Goal: Task Accomplishment & Management: Use online tool/utility

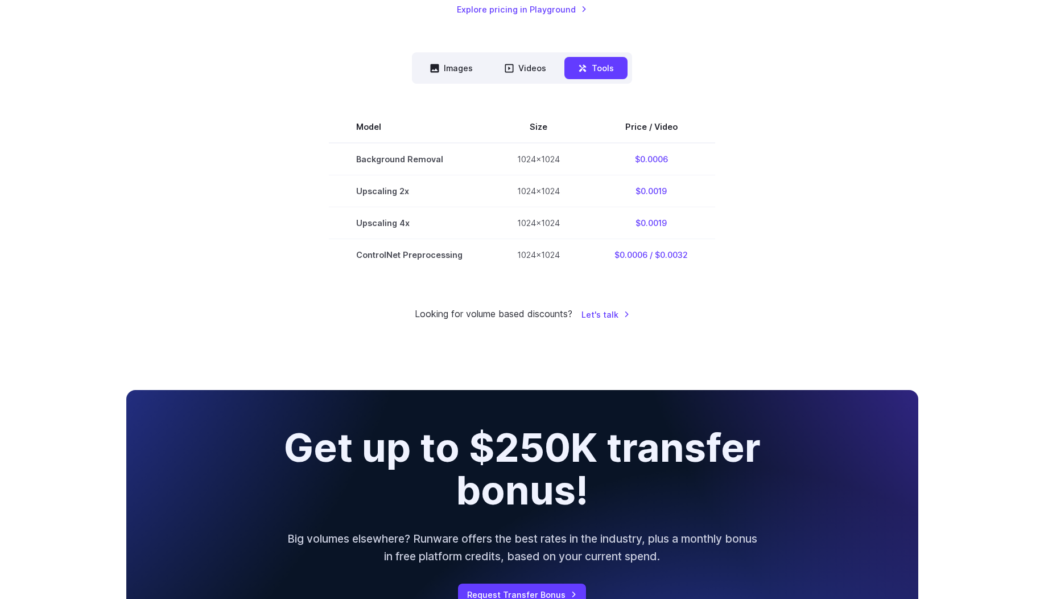
click at [801, 213] on section "Model Size Price / Video Background Removal 1024x1024 $0.0006 Upscaling 2x 1024…" at bounding box center [522, 190] width 792 height 159
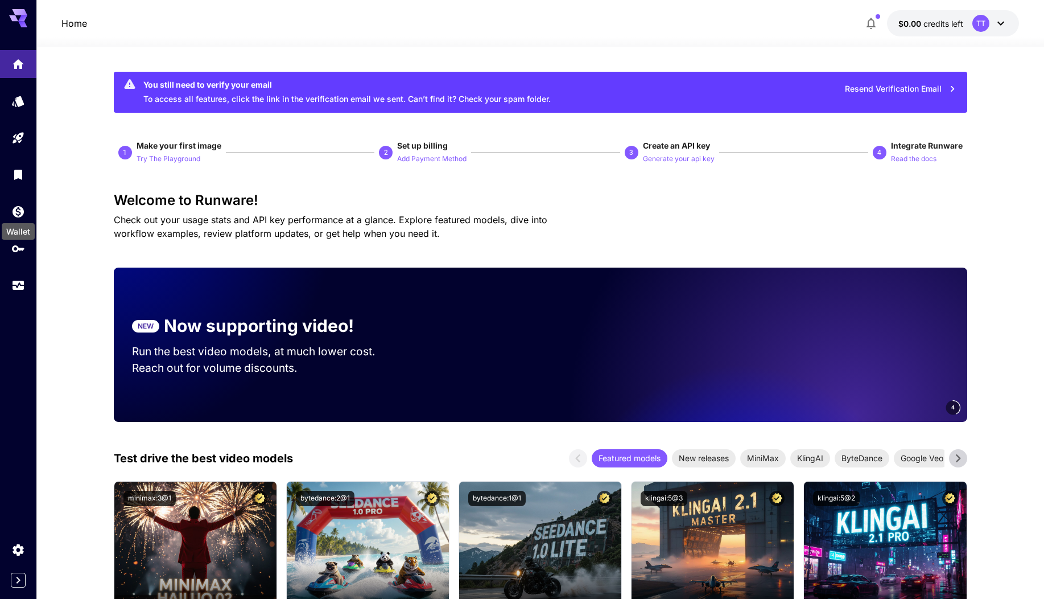
click at [21, 221] on div "Wallet" at bounding box center [18, 228] width 35 height 26
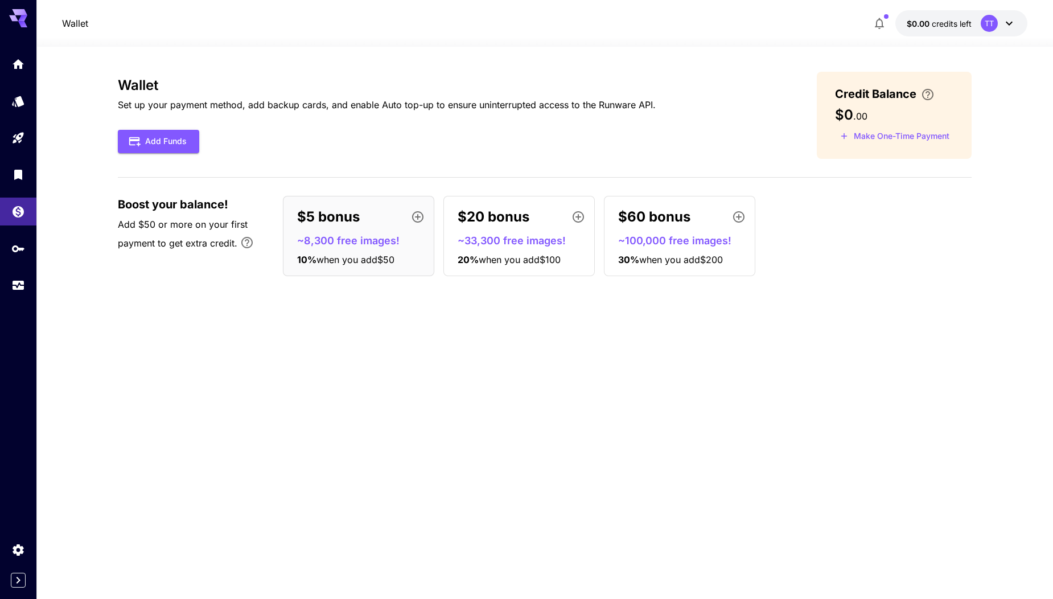
click at [22, 193] on div at bounding box center [18, 174] width 36 height 249
click at [23, 172] on icon "Library" at bounding box center [20, 171] width 14 height 14
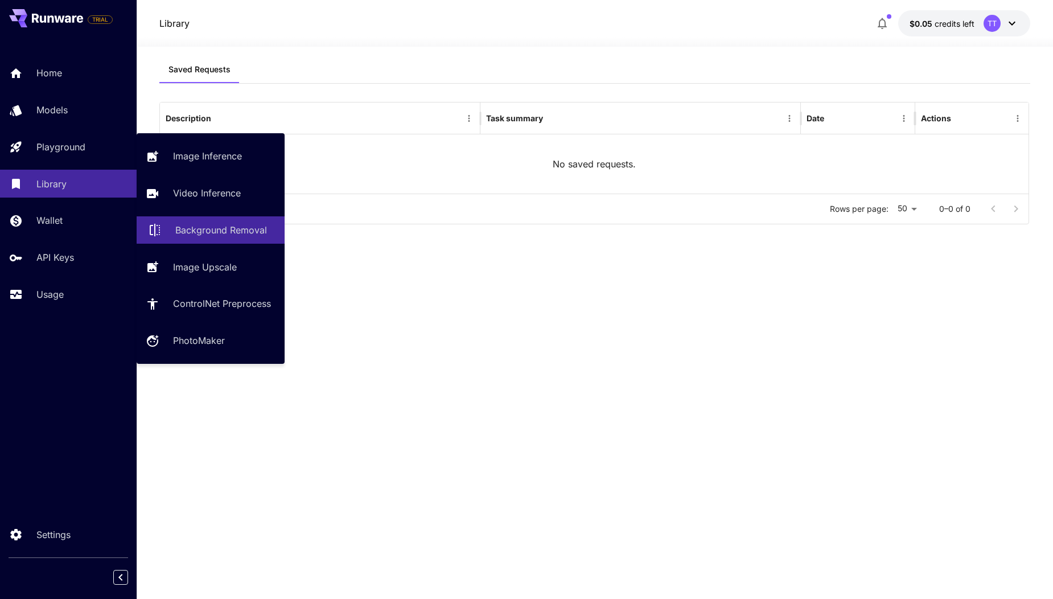
click at [215, 235] on p "Background Removal" at bounding box center [221, 230] width 92 height 14
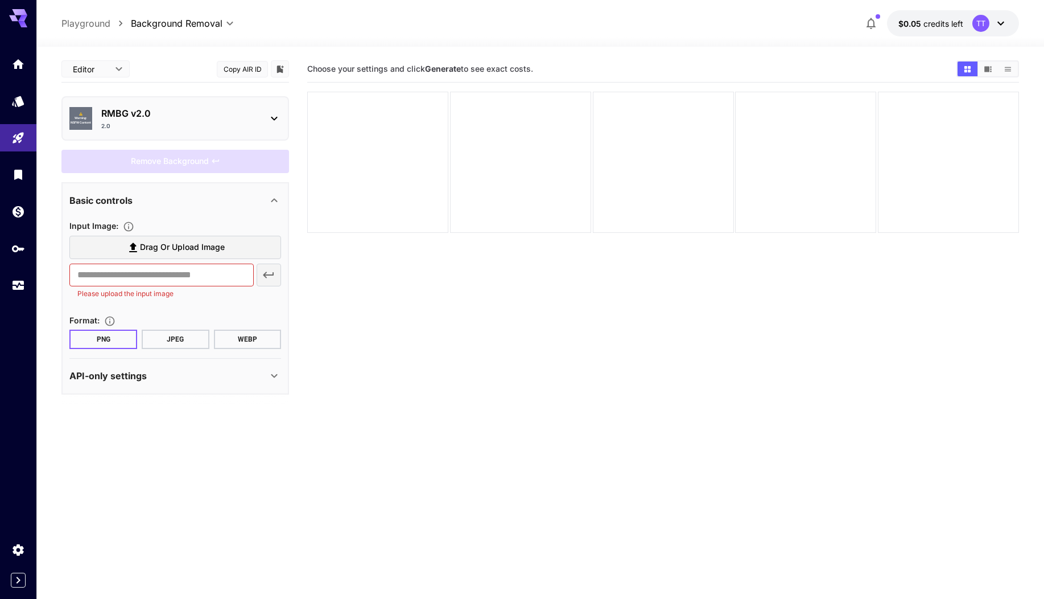
click at [269, 106] on div "⚠️ Warning: NSFW Content RMBG v2.0 2.0" at bounding box center [175, 118] width 212 height 33
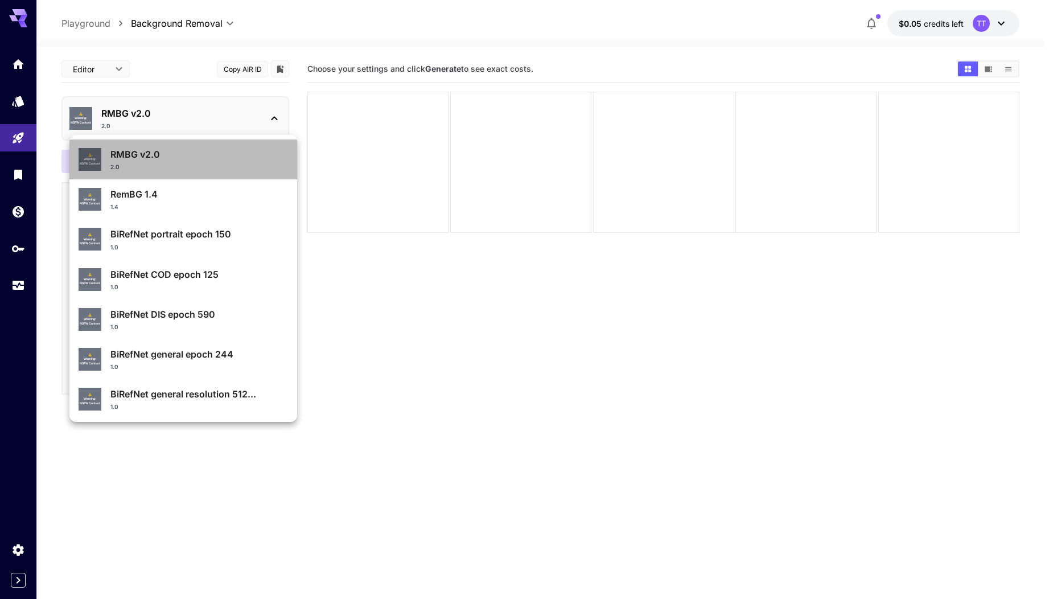
click at [212, 159] on p "RMBG v2.0" at bounding box center [199, 154] width 178 height 14
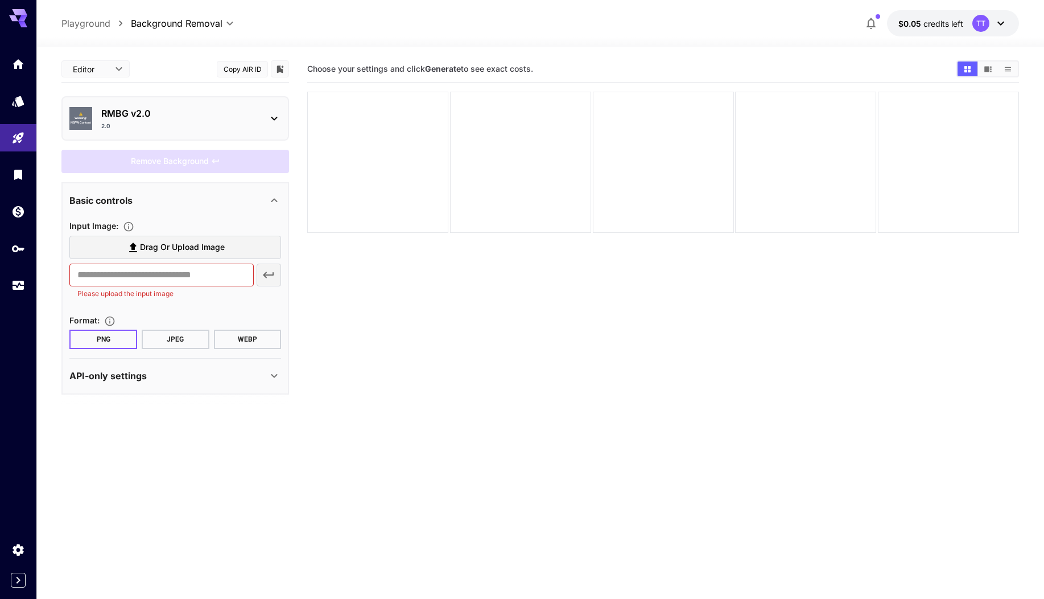
click at [178, 64] on div "Editor **** ​ Copy AIR ID" at bounding box center [175, 69] width 228 height 27
click at [148, 113] on p "RMBG v2.0" at bounding box center [179, 113] width 157 height 14
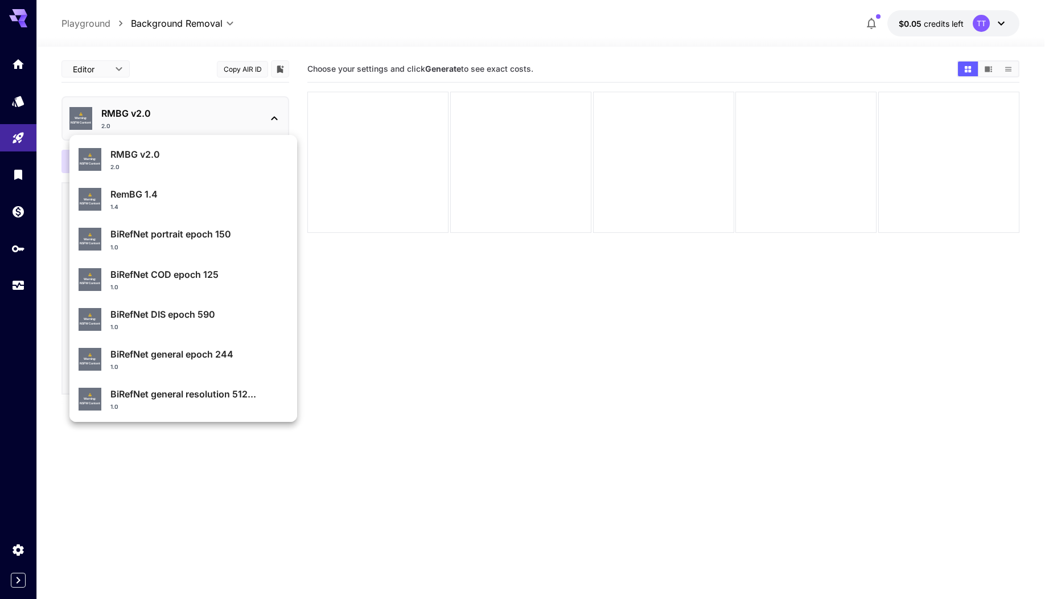
click at [217, 80] on div at bounding box center [526, 299] width 1053 height 599
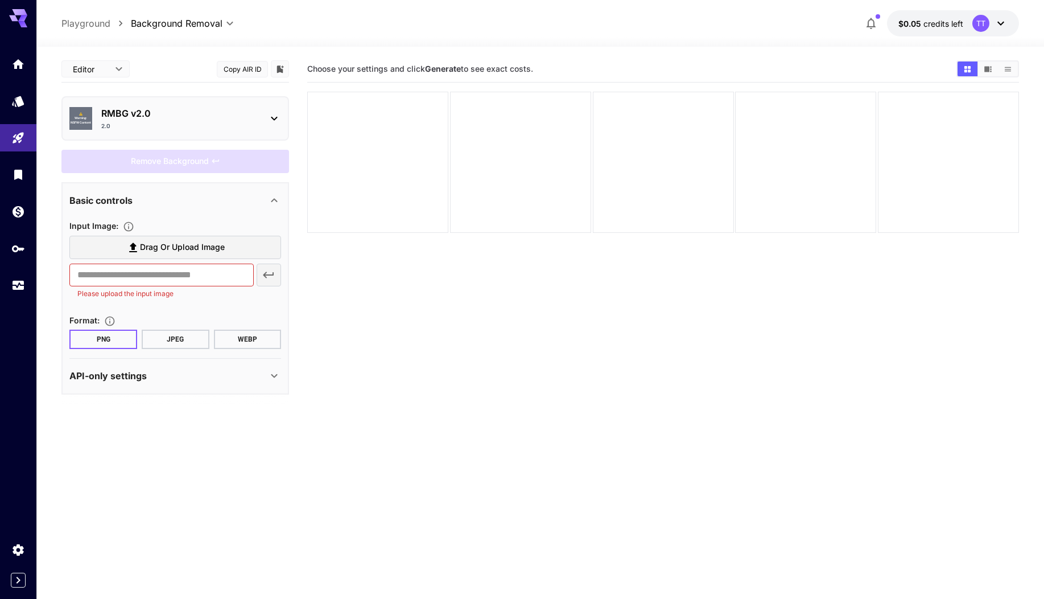
click at [176, 111] on p "RMBG v2.0" at bounding box center [179, 113] width 157 height 14
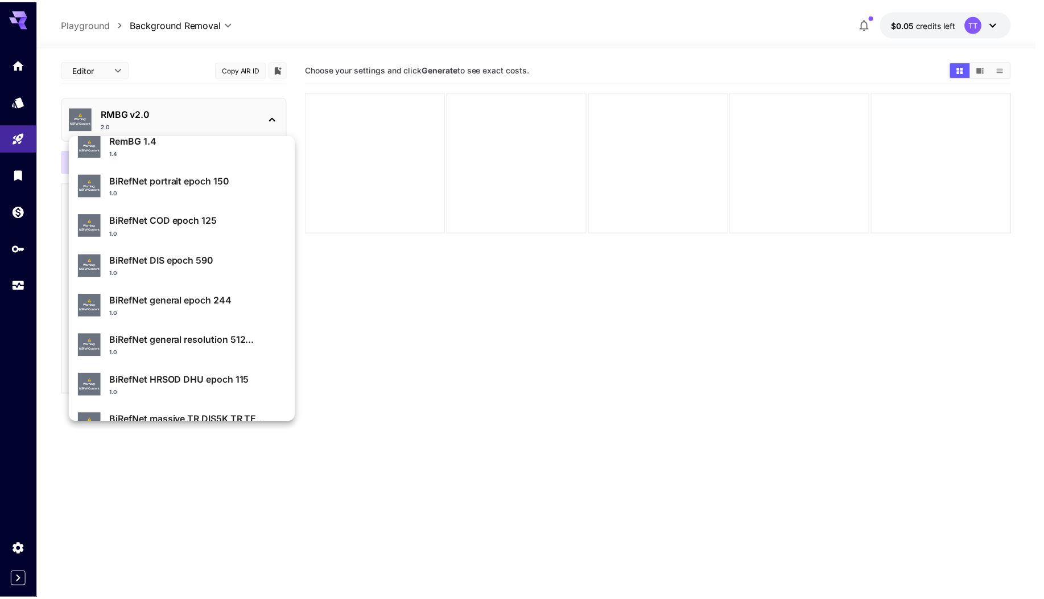
scroll to position [53, 0]
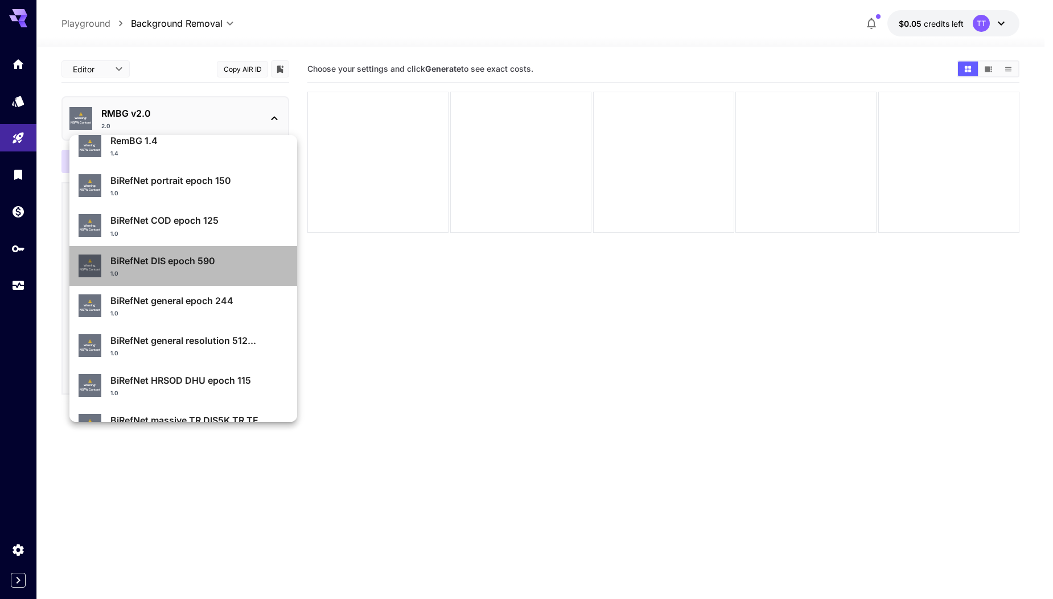
click at [238, 272] on div "1.0" at bounding box center [199, 273] width 178 height 9
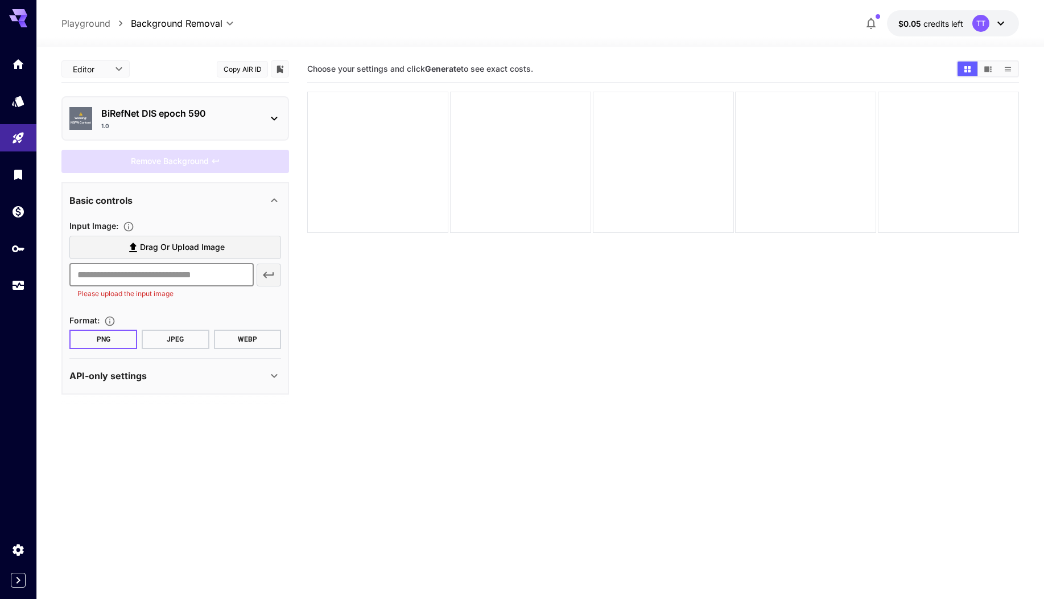
click at [126, 269] on input "text" at bounding box center [161, 274] width 184 height 23
click at [187, 249] on span "Drag or upload image" at bounding box center [182, 247] width 85 height 14
click at [0, 0] on input "Drag or upload image" at bounding box center [0, 0] width 0 height 0
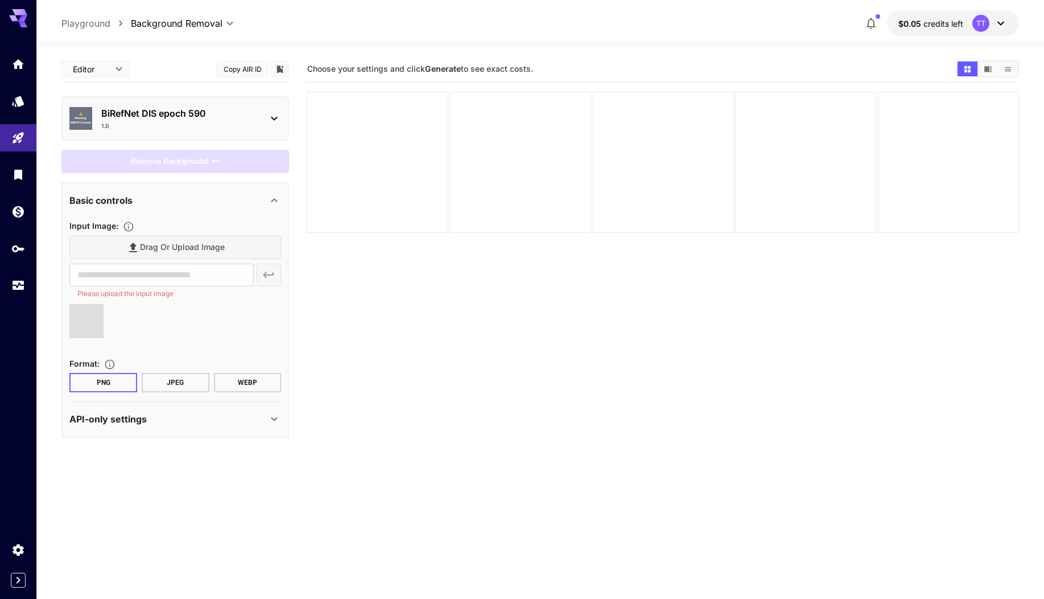
type input "**********"
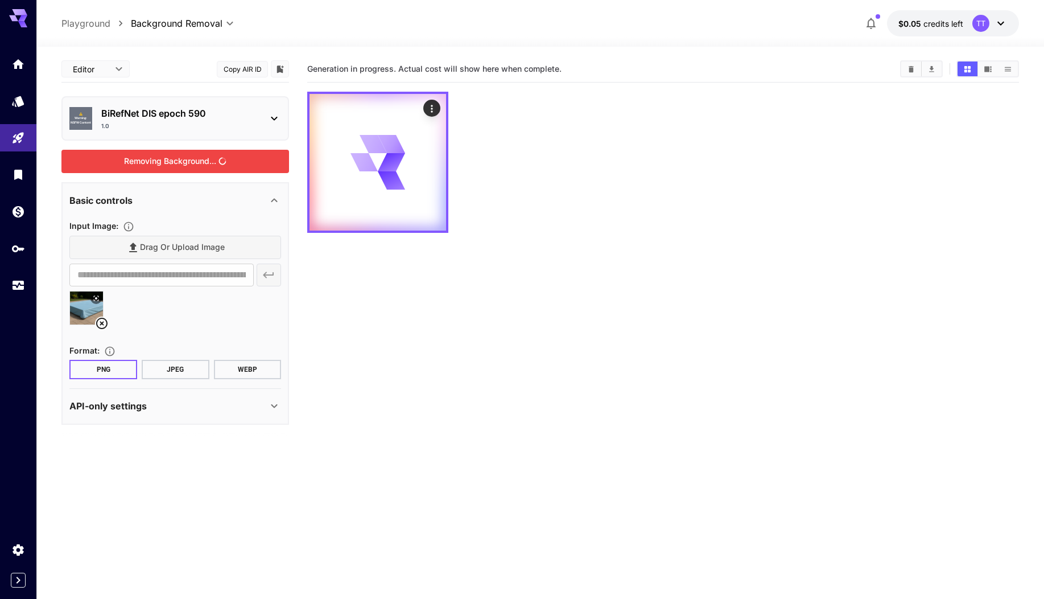
click at [204, 163] on div "Removing Background..." at bounding box center [175, 161] width 228 height 23
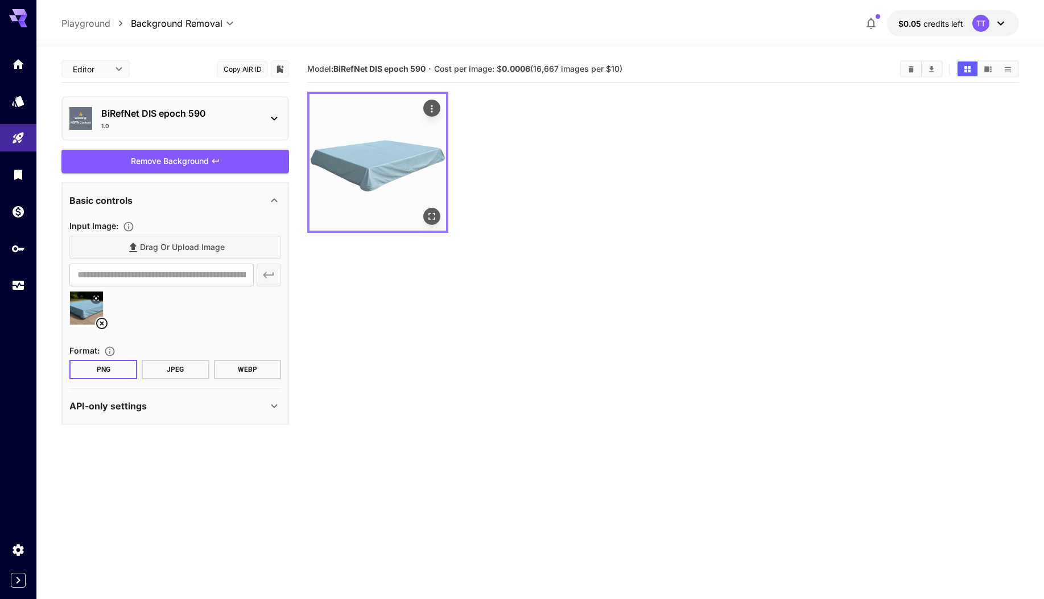
click at [389, 166] on img at bounding box center [378, 162] width 137 height 137
click at [431, 215] on icon "Open in fullscreen" at bounding box center [431, 216] width 11 height 11
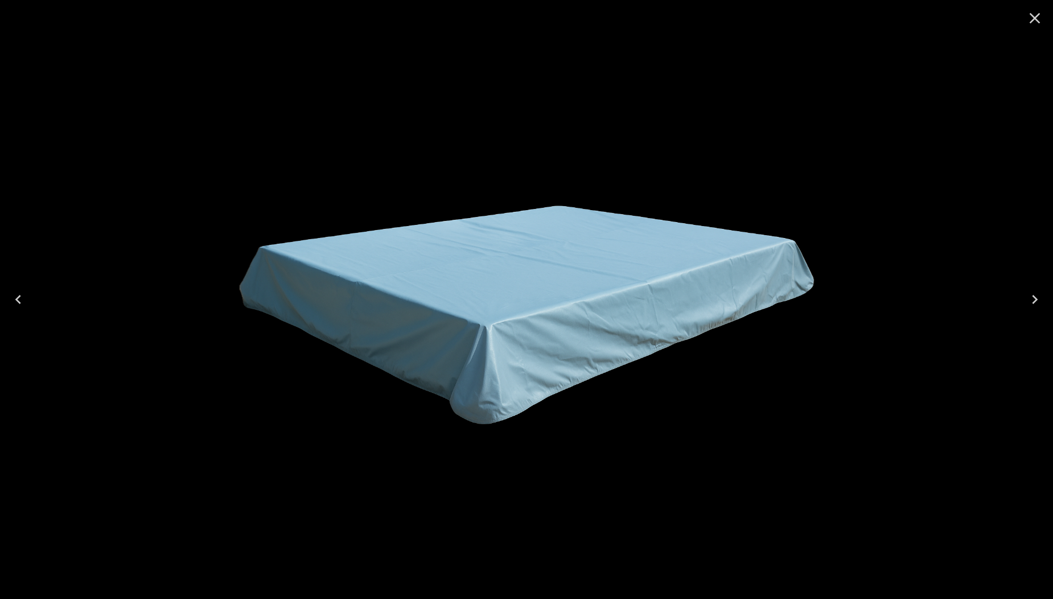
click at [1028, 22] on icon "Close" at bounding box center [1034, 18] width 18 height 18
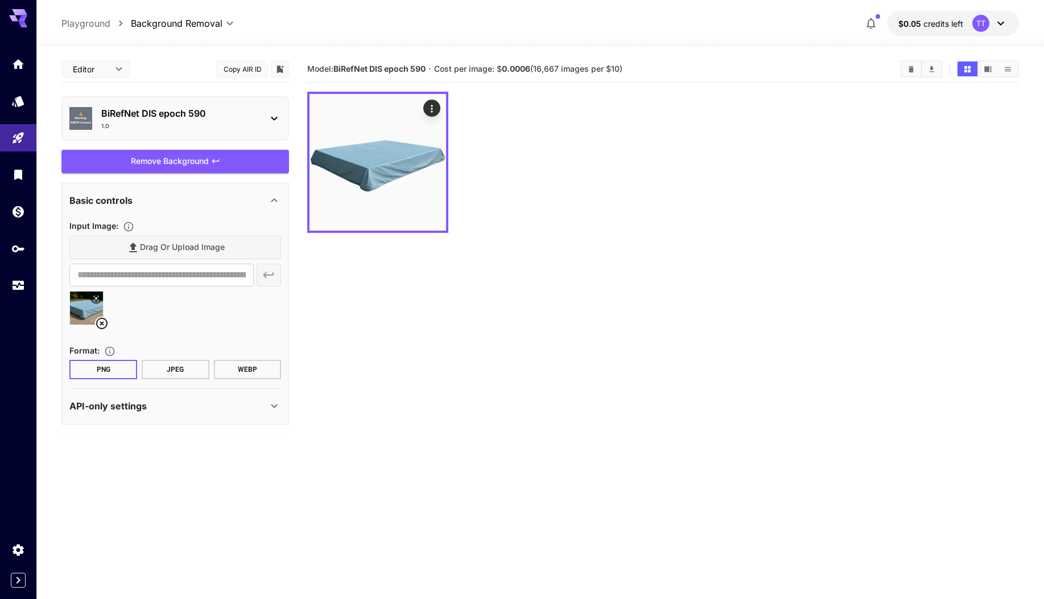
click at [186, 85] on div "Editor **** ​ Copy AIR ID" at bounding box center [175, 71] width 228 height 31
click at [266, 405] on div "API-only settings" at bounding box center [168, 406] width 198 height 14
click at [266, 401] on div "API-only settings" at bounding box center [168, 406] width 198 height 14
click at [266, 402] on div "API-only settings" at bounding box center [168, 406] width 198 height 14
click at [273, 403] on icon at bounding box center [274, 406] width 14 height 14
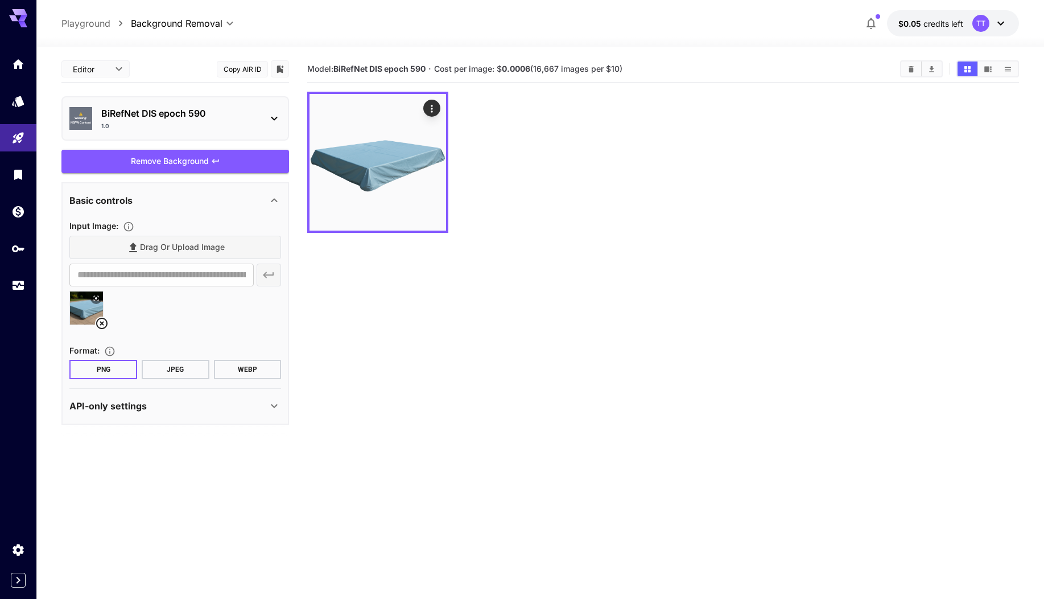
click at [156, 413] on div "API-only settings" at bounding box center [168, 406] width 198 height 14
click at [277, 407] on icon at bounding box center [274, 406] width 14 height 14
click at [273, 400] on icon at bounding box center [274, 406] width 14 height 14
click at [268, 203] on icon at bounding box center [274, 200] width 14 height 14
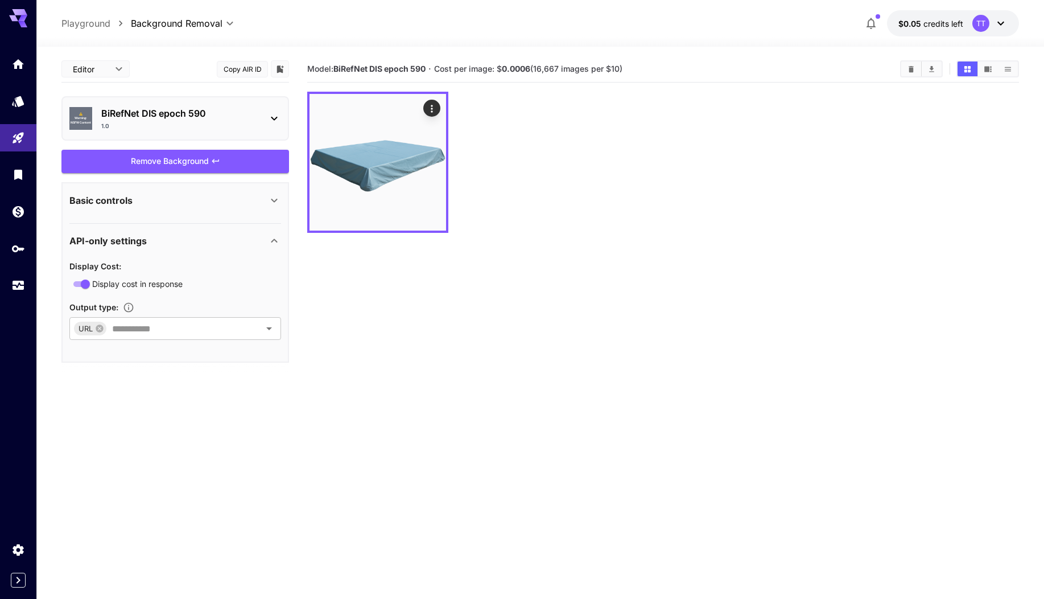
click at [268, 201] on icon at bounding box center [274, 200] width 14 height 14
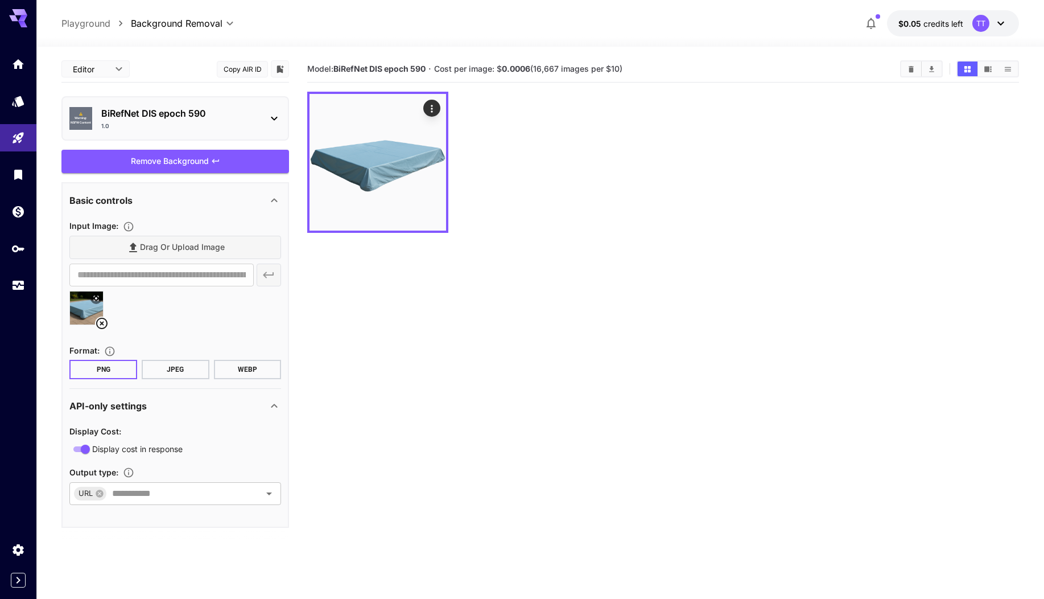
click at [273, 415] on div "API-only settings" at bounding box center [175, 405] width 212 height 27
click at [271, 400] on icon at bounding box center [274, 406] width 14 height 14
drag, startPoint x: 71, startPoint y: 403, endPoint x: 172, endPoint y: 407, distance: 101.4
click at [172, 407] on div "API-only settings" at bounding box center [168, 406] width 198 height 14
click at [175, 405] on div "API-only settings" at bounding box center [168, 406] width 198 height 14
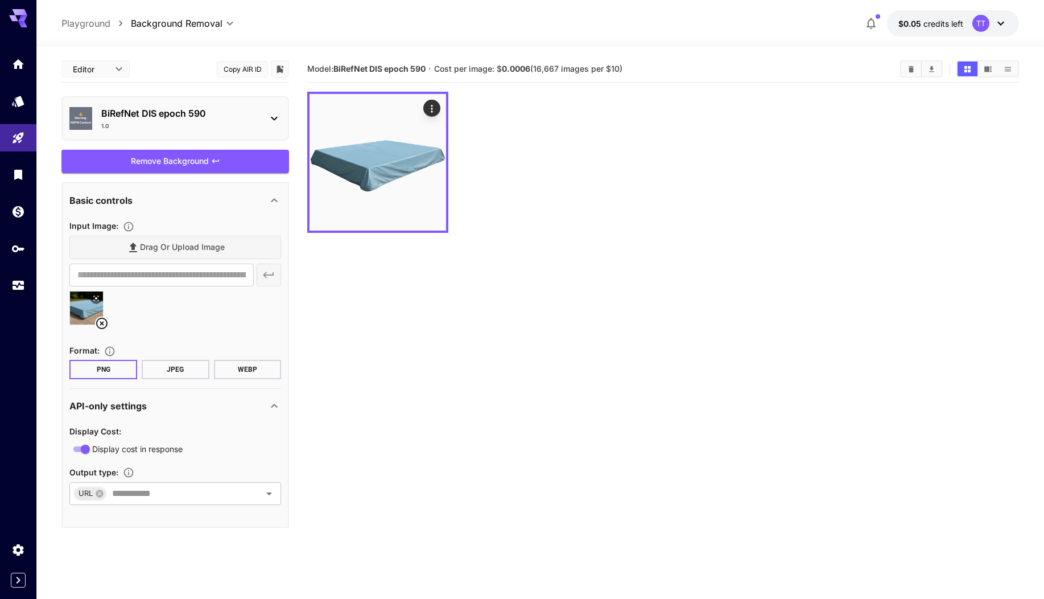
click at [138, 201] on div "Basic controls" at bounding box center [168, 200] width 198 height 14
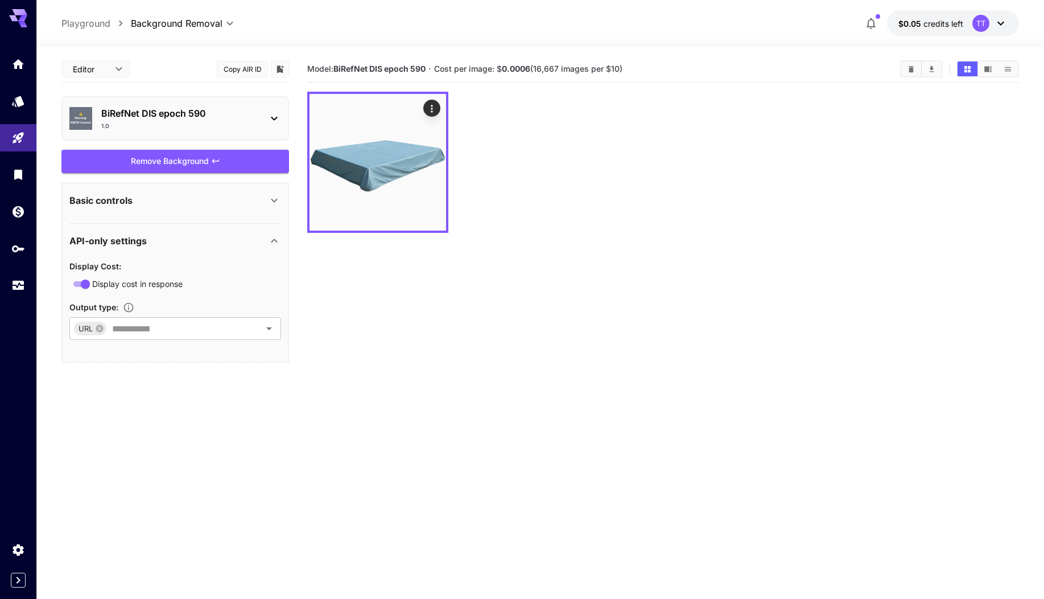
click at [138, 201] on div "Basic controls" at bounding box center [168, 200] width 198 height 14
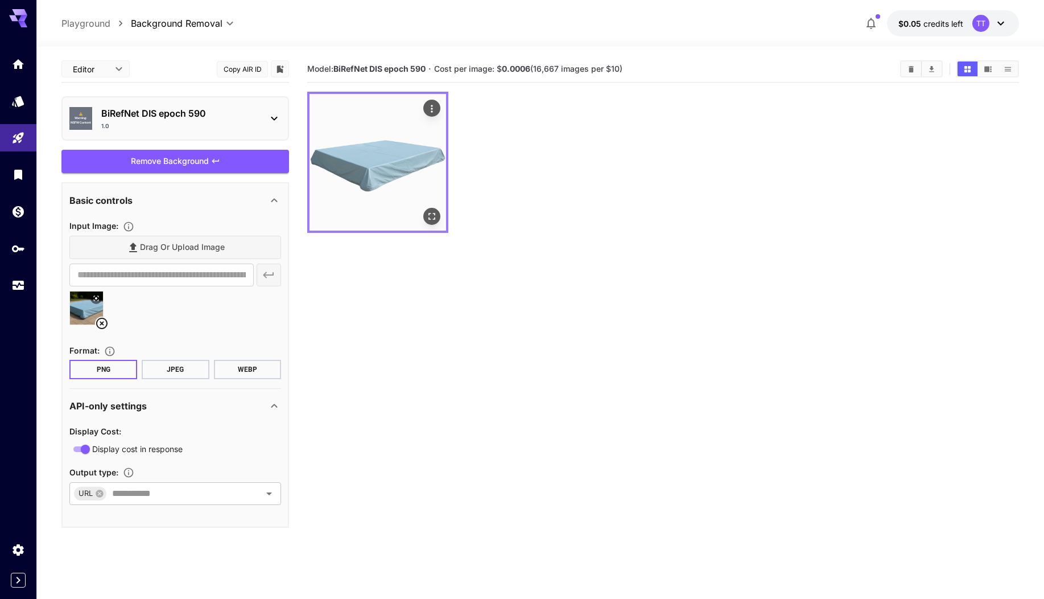
click at [394, 191] on img at bounding box center [378, 162] width 137 height 137
click at [378, 185] on img at bounding box center [378, 162] width 137 height 137
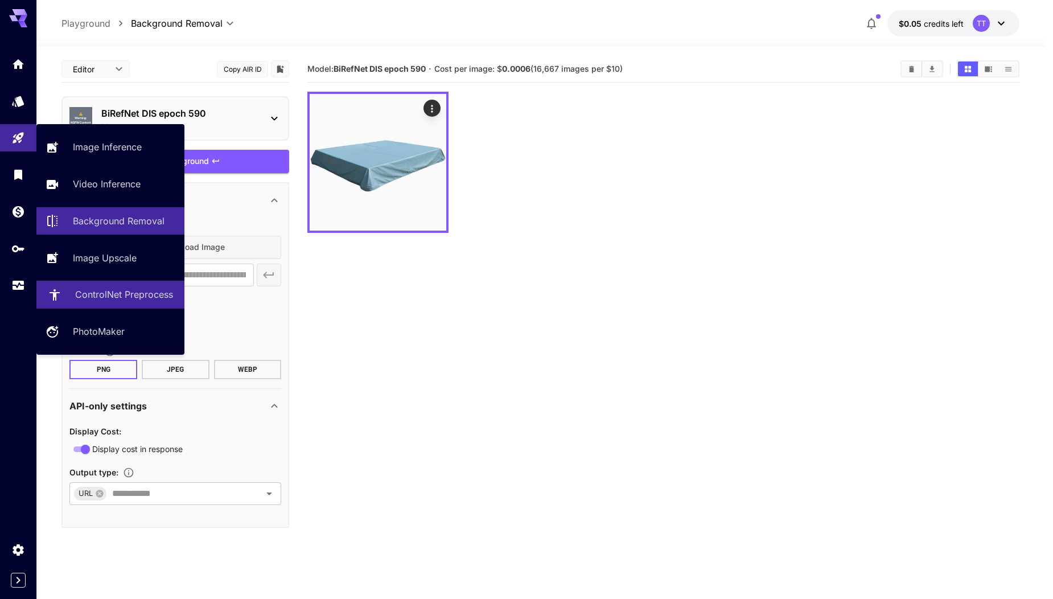
click at [139, 296] on p "ControlNet Preprocess" at bounding box center [124, 294] width 98 height 14
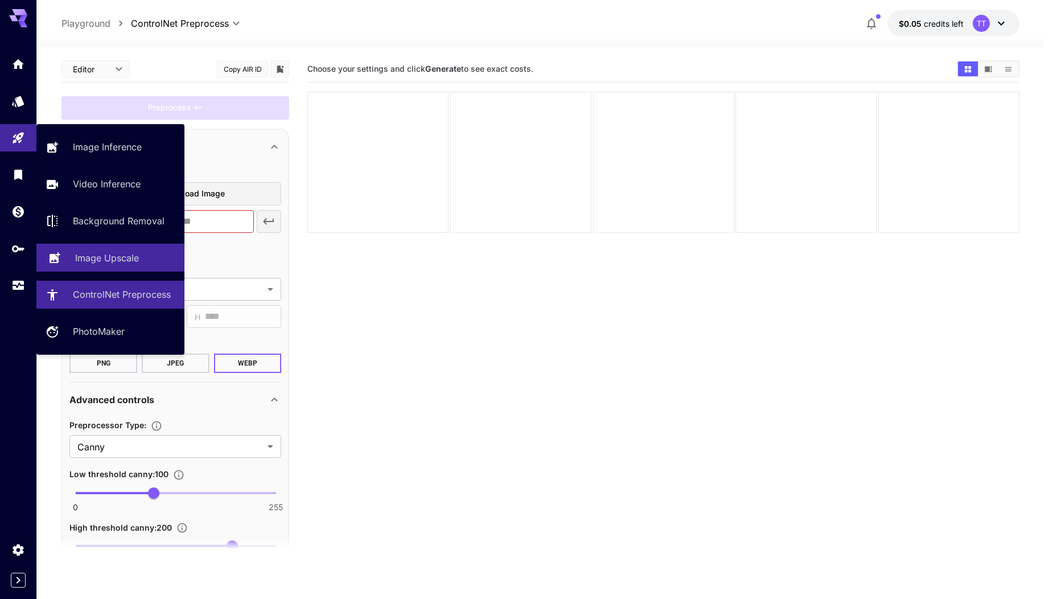
click at [135, 265] on link "Image Upscale" at bounding box center [110, 258] width 148 height 28
type input "**********"
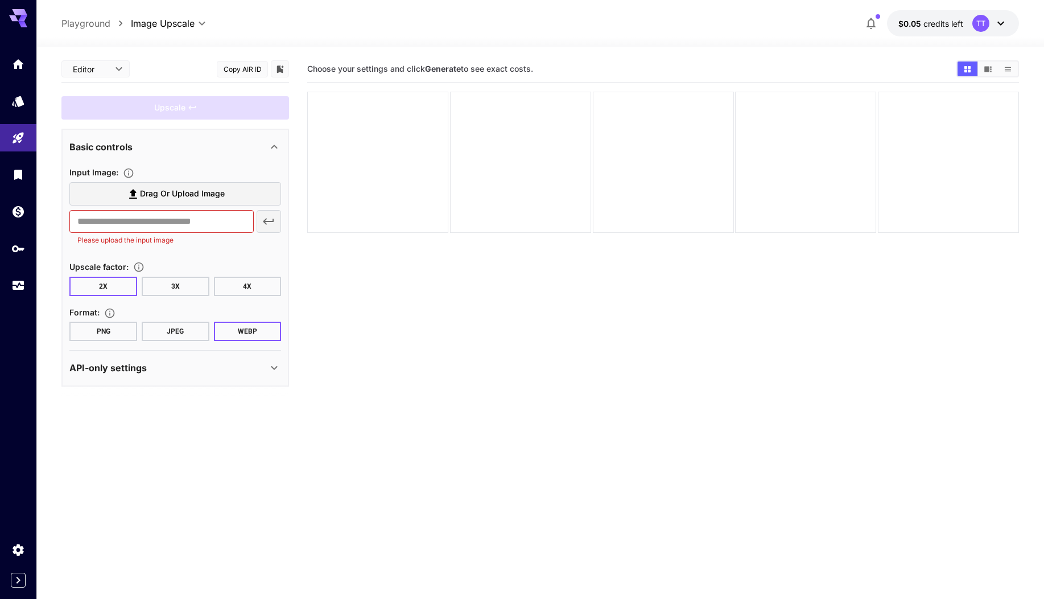
click at [189, 288] on button "3X" at bounding box center [176, 286] width 68 height 19
click at [225, 287] on button "4X" at bounding box center [248, 286] width 68 height 19
click at [116, 332] on button "PNG" at bounding box center [103, 331] width 68 height 19
click at [176, 186] on label "Drag or upload image" at bounding box center [175, 193] width 212 height 23
click at [0, 0] on input "Drag or upload image" at bounding box center [0, 0] width 0 height 0
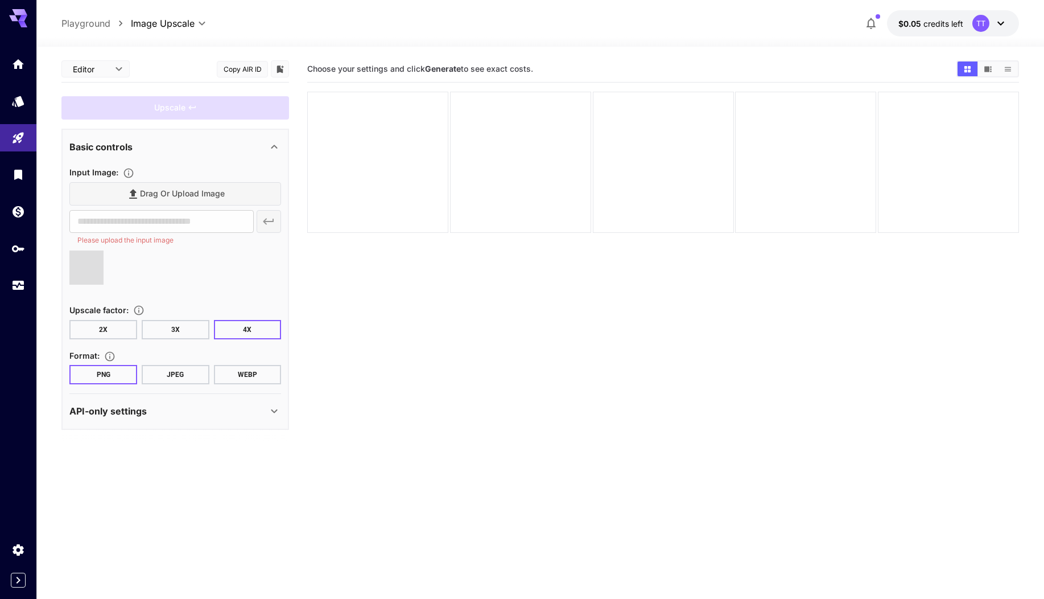
type input "**********"
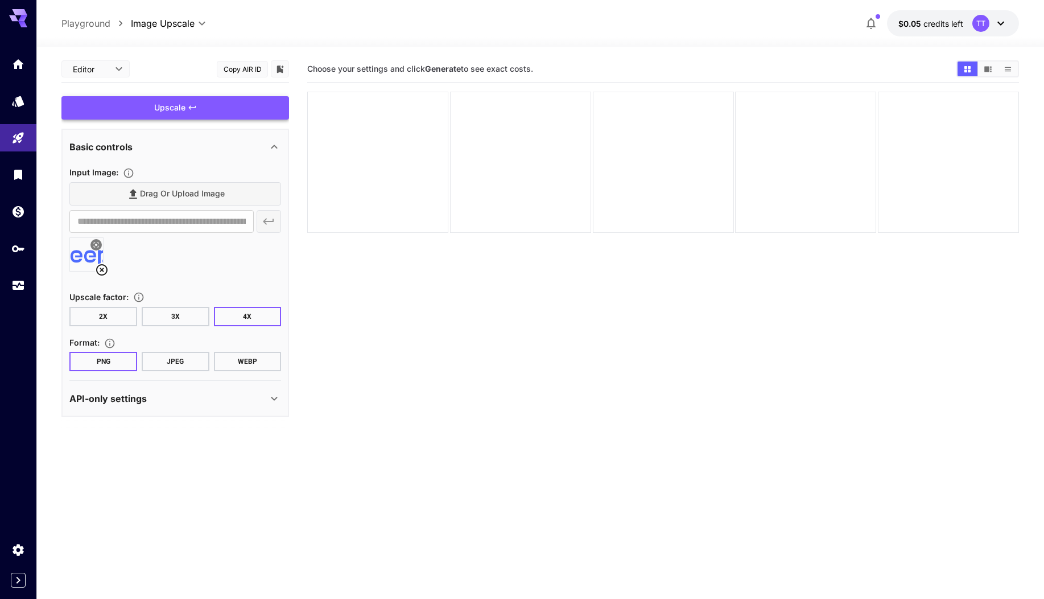
click at [171, 107] on div "Upscale" at bounding box center [175, 107] width 228 height 23
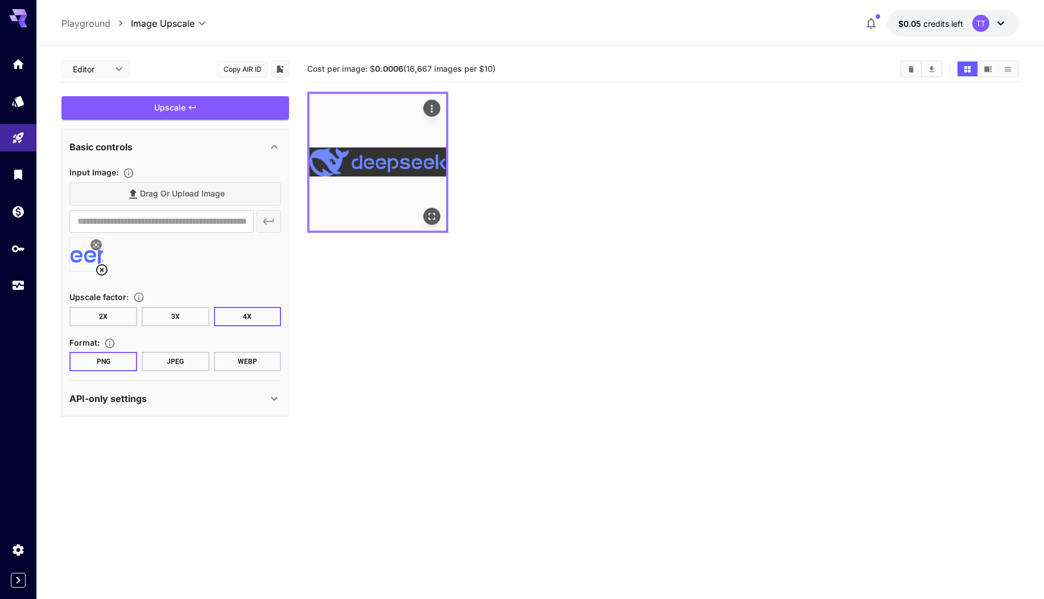
click at [427, 169] on img at bounding box center [378, 162] width 137 height 137
click at [431, 216] on icon "Open in fullscreen" at bounding box center [431, 216] width 11 height 11
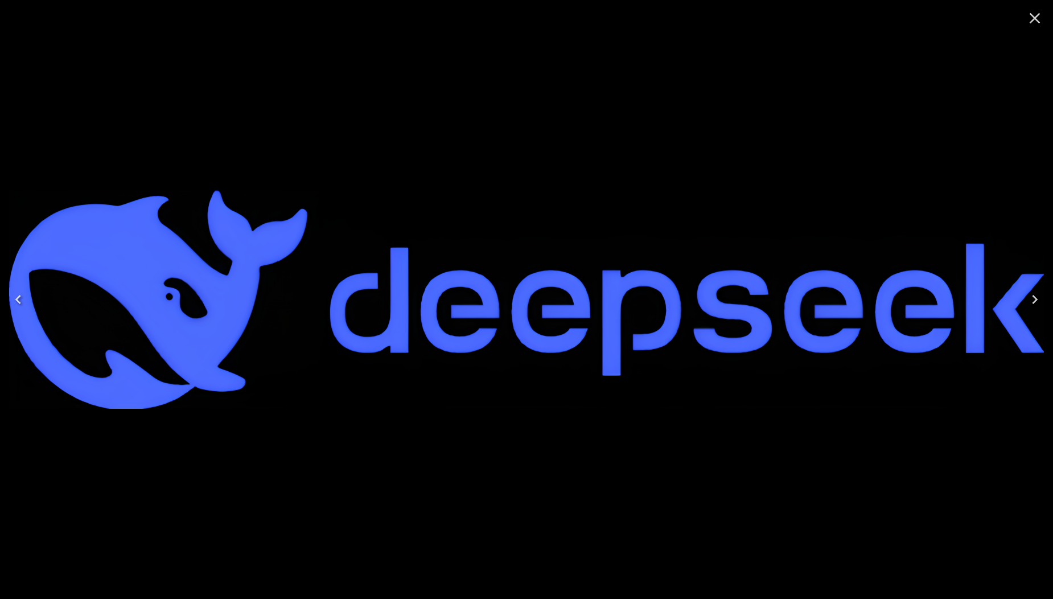
click at [403, 300] on img at bounding box center [526, 299] width 1035 height 219
click at [1043, 11] on icon "Close" at bounding box center [1034, 18] width 18 height 18
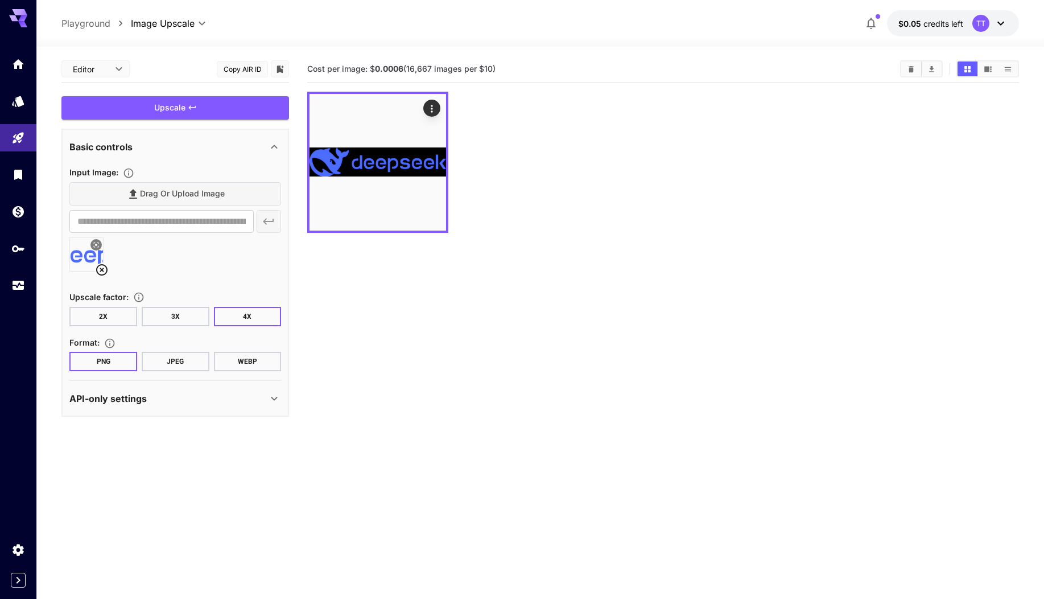
click at [174, 410] on div "API-only settings" at bounding box center [175, 398] width 212 height 27
click at [947, 20] on span "credits left" at bounding box center [944, 24] width 40 height 10
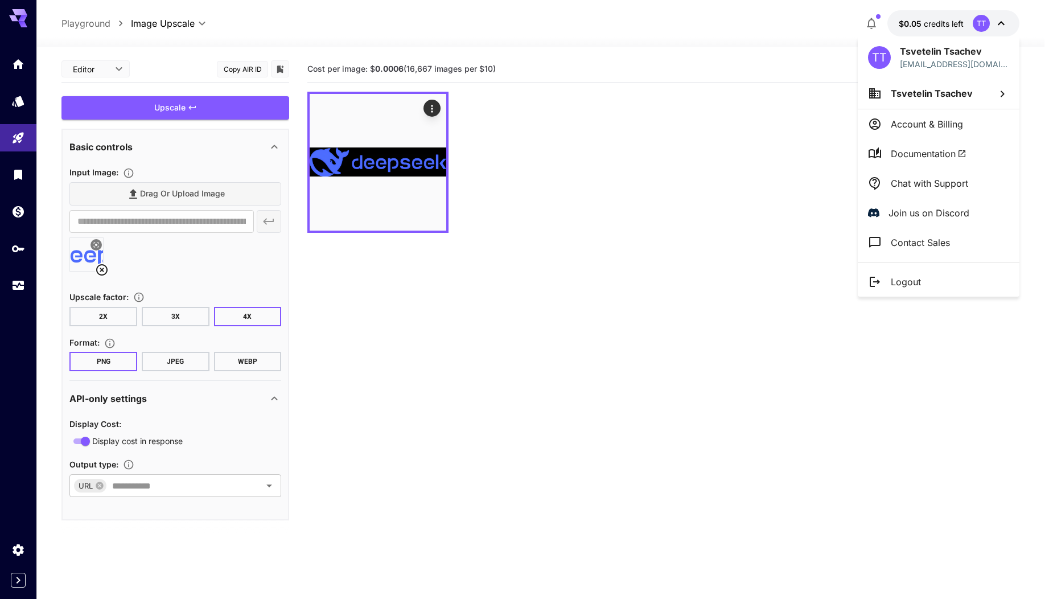
click at [786, 29] on div at bounding box center [526, 299] width 1053 height 599
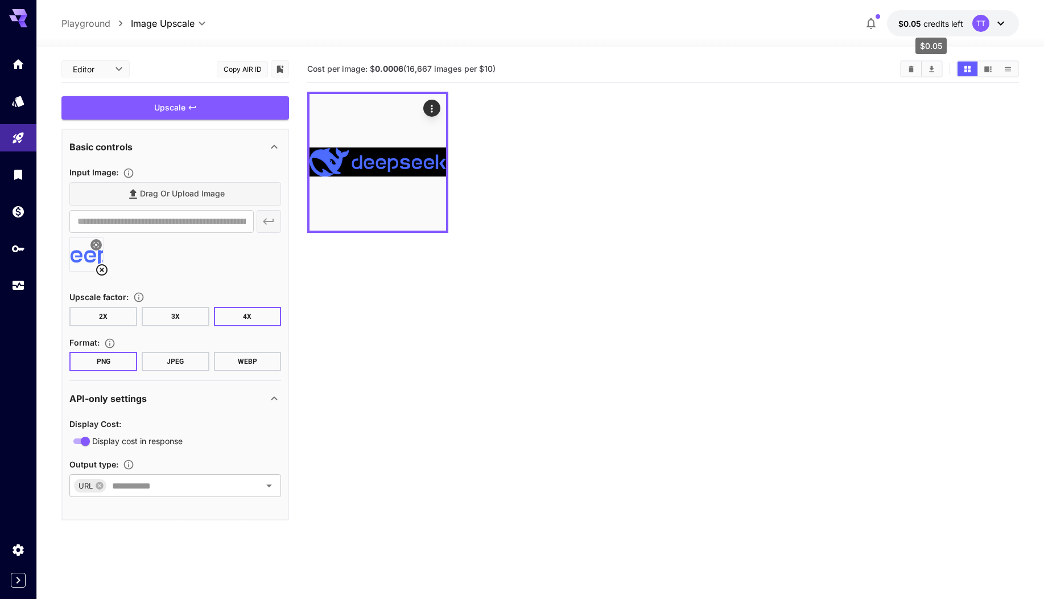
click at [926, 23] on span "credits left" at bounding box center [944, 24] width 40 height 10
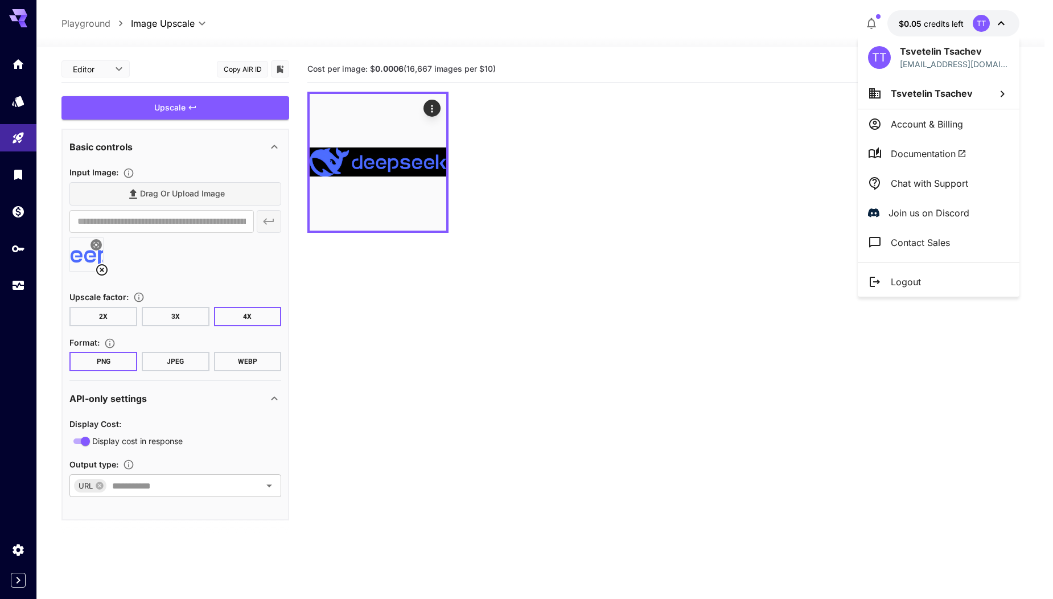
click at [959, 97] on span "Tsvetelin Tsachev" at bounding box center [932, 93] width 82 height 11
click at [812, 26] on div at bounding box center [526, 299] width 1053 height 599
click at [844, 3] on div at bounding box center [526, 299] width 1053 height 599
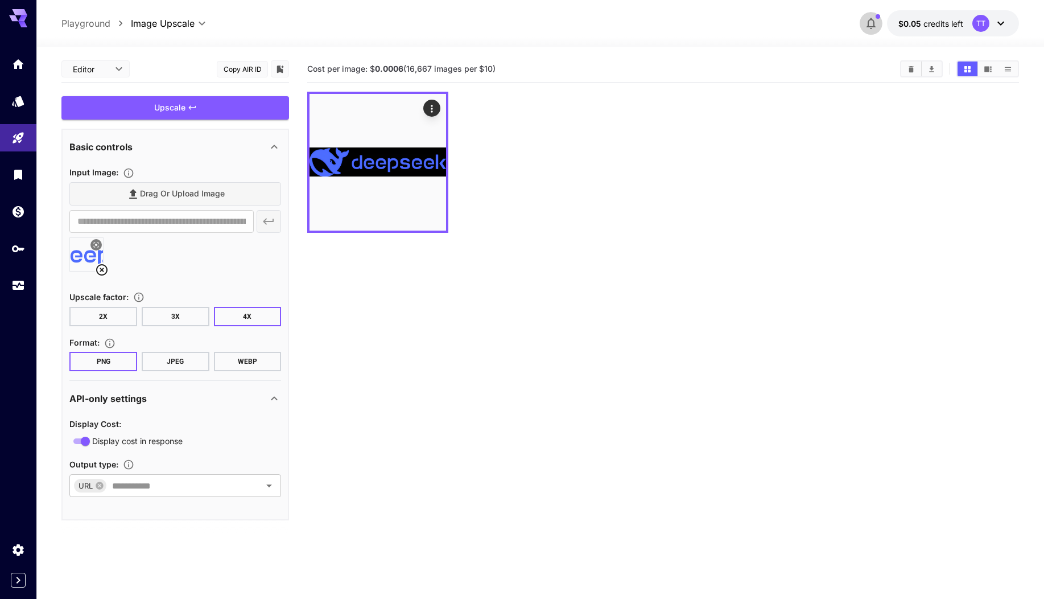
click at [870, 15] on button "button" at bounding box center [871, 23] width 23 height 23
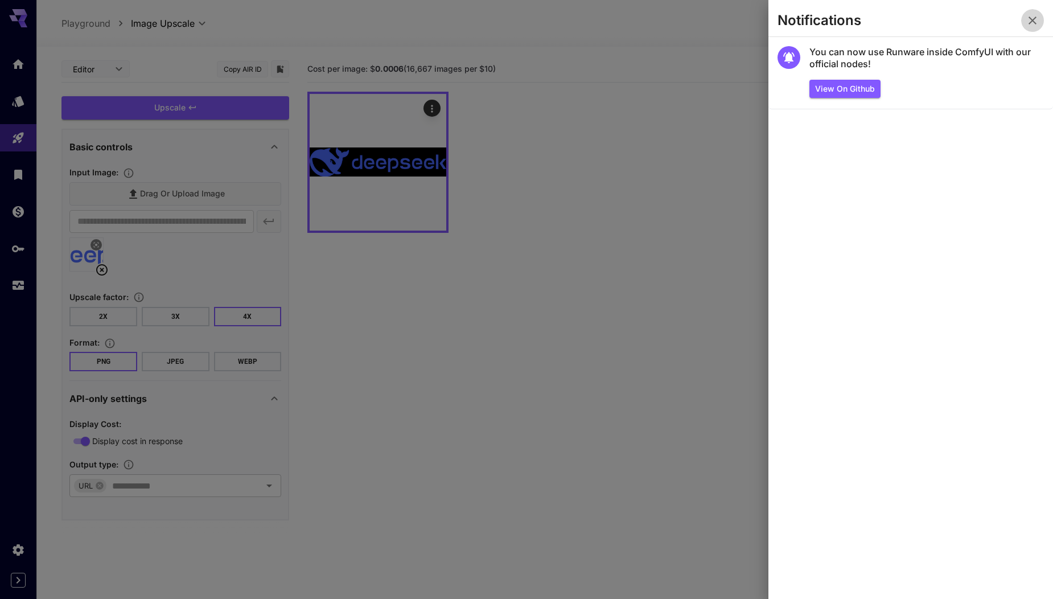
click at [1026, 25] on icon "button" at bounding box center [1032, 21] width 14 height 14
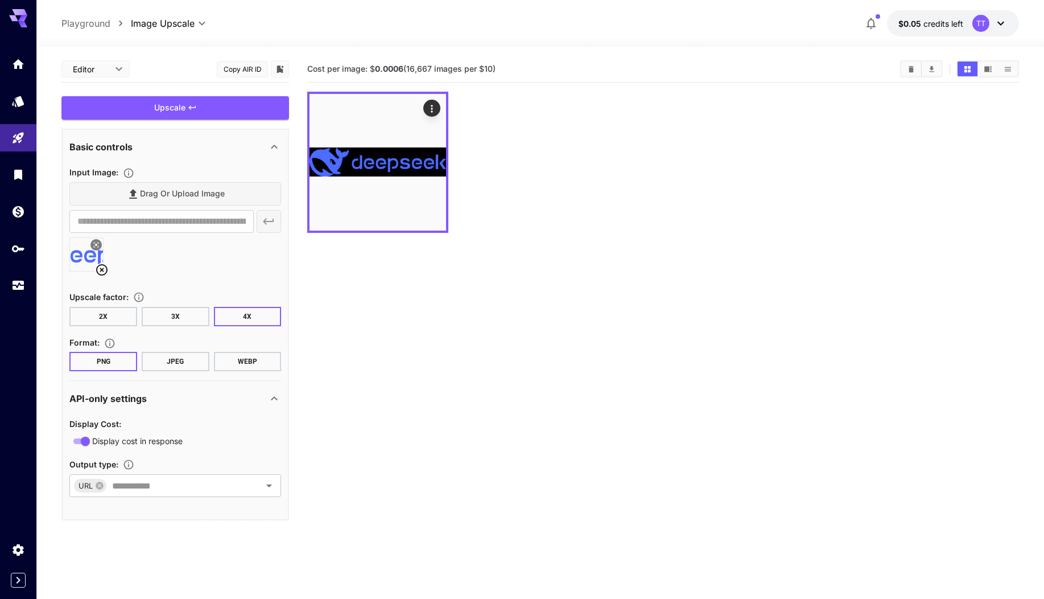
click at [459, 297] on section "Cost per image: $ 0.0006 (16,667 images per $10)" at bounding box center [662, 355] width 711 height 599
click at [87, 253] on img at bounding box center [86, 254] width 33 height 33
click at [929, 15] on button "$0.05 credits left TT" at bounding box center [953, 23] width 132 height 26
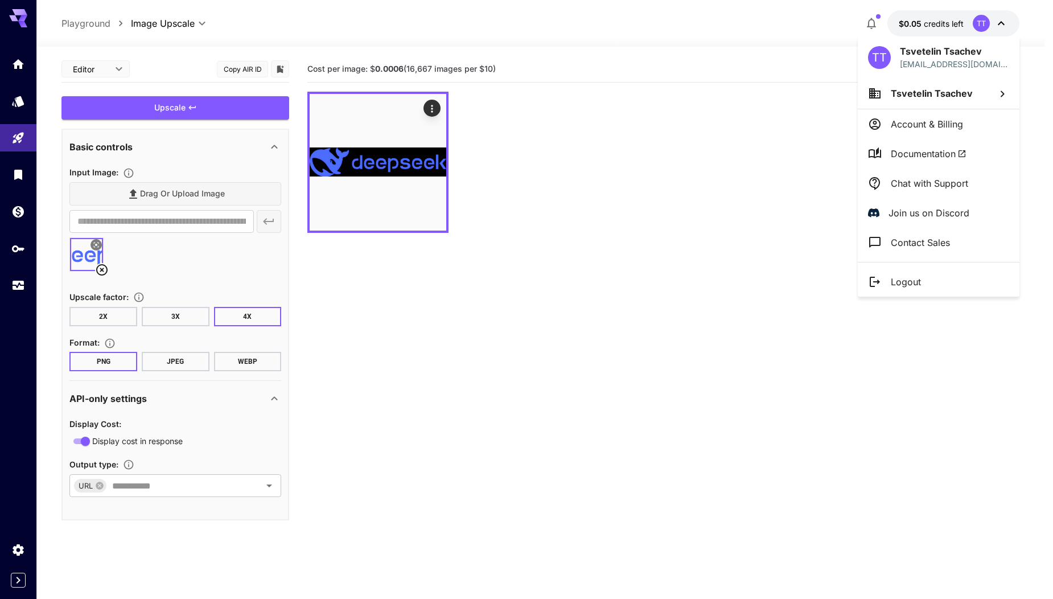
click at [949, 18] on div at bounding box center [526, 299] width 1053 height 599
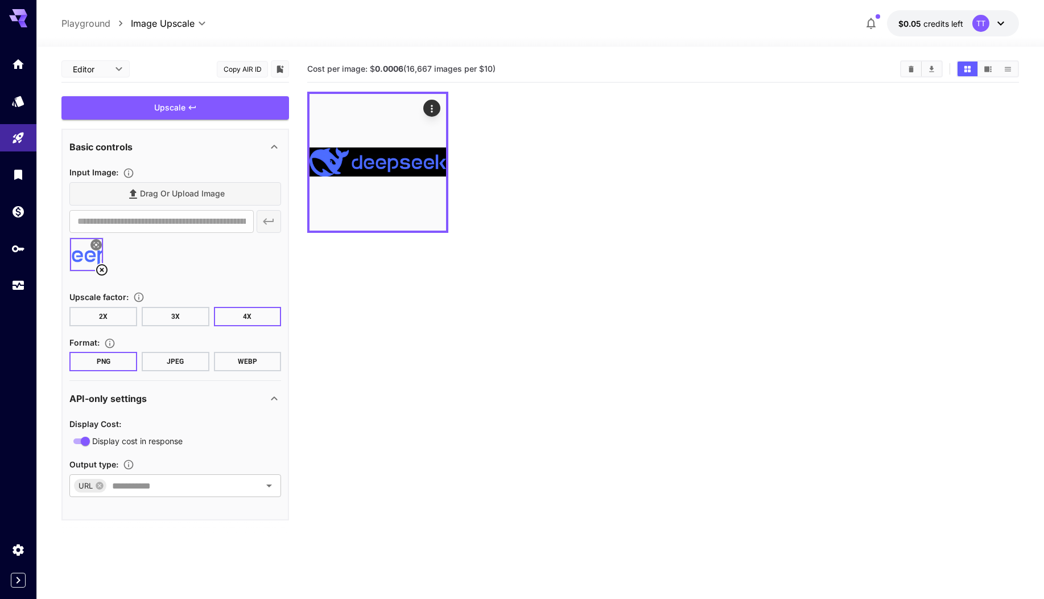
drag, startPoint x: 553, startPoint y: 283, endPoint x: 548, endPoint y: 294, distance: 11.7
click at [550, 290] on section "Cost per image: $ 0.0006 (16,667 images per $10)" at bounding box center [662, 355] width 711 height 599
click at [223, 258] on div at bounding box center [175, 258] width 212 height 43
click at [101, 271] on icon at bounding box center [101, 269] width 11 height 11
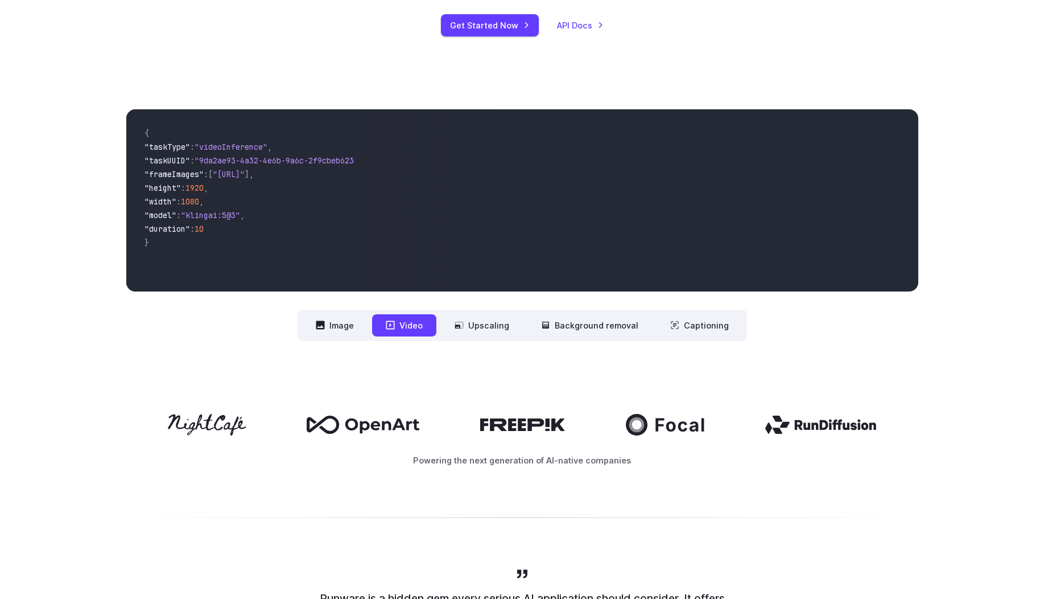
click at [297, 131] on span "{" at bounding box center [245, 134] width 201 height 14
click at [344, 328] on button "Image" at bounding box center [334, 325] width 65 height 22
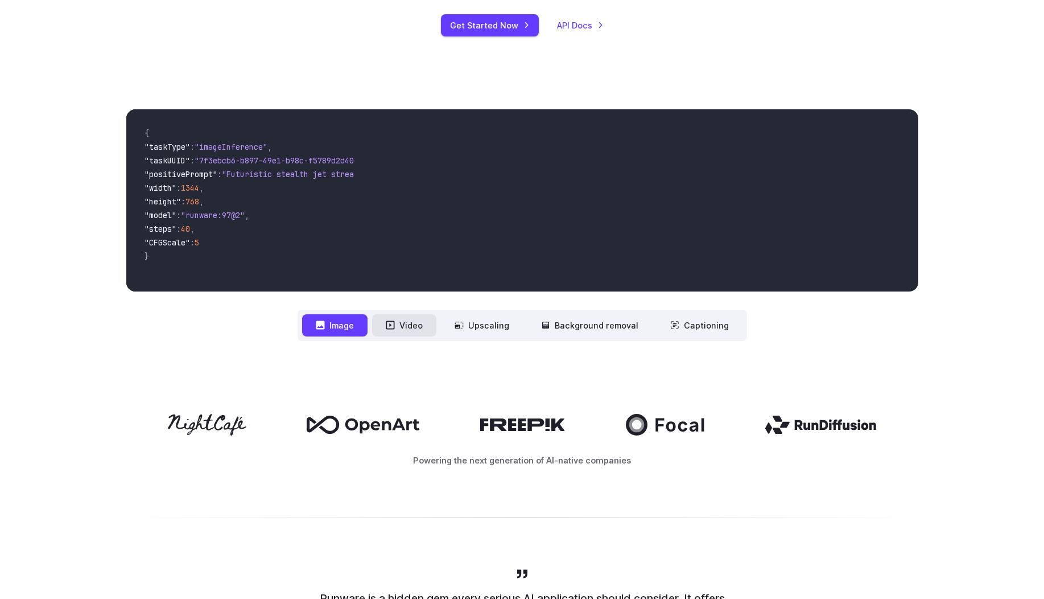
click at [410, 324] on button "Video" at bounding box center [404, 325] width 64 height 22
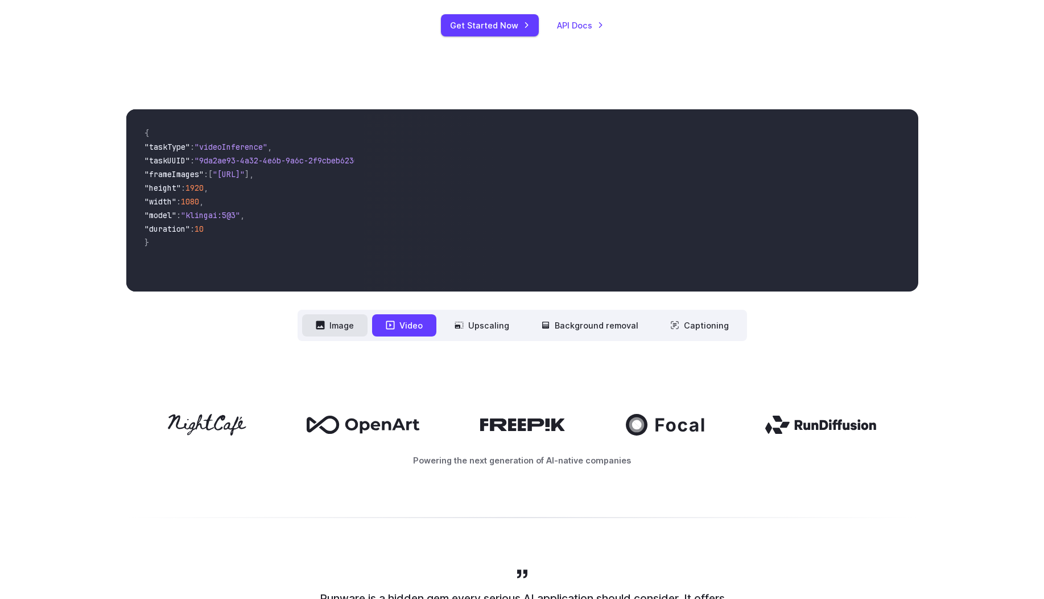
click at [339, 322] on button "Image" at bounding box center [334, 325] width 65 height 22
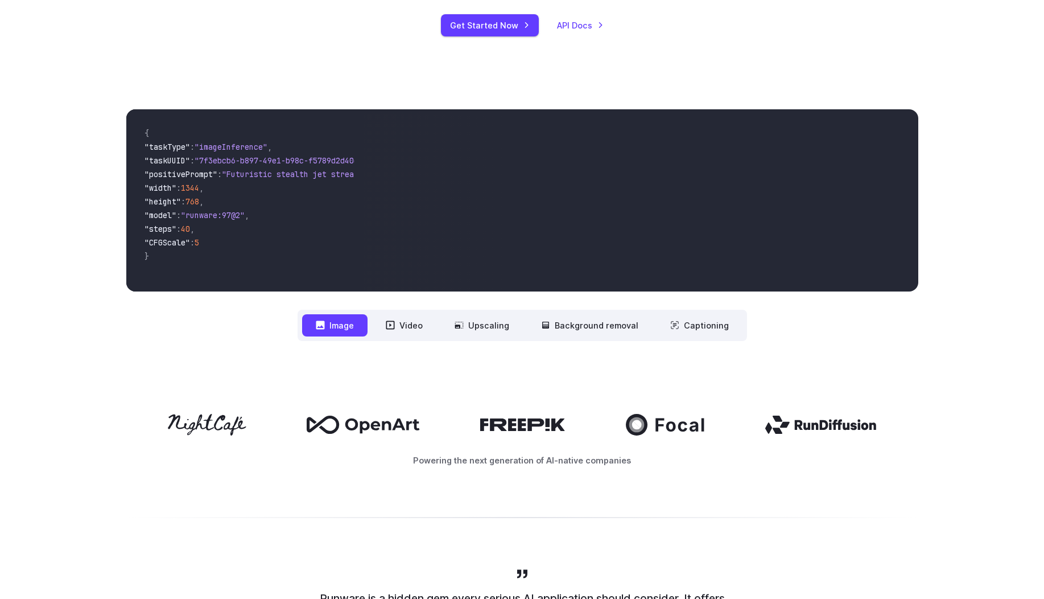
click at [407, 311] on nav "**********" at bounding box center [523, 325] width 450 height 31
click at [420, 326] on button "Video" at bounding box center [404, 325] width 64 height 22
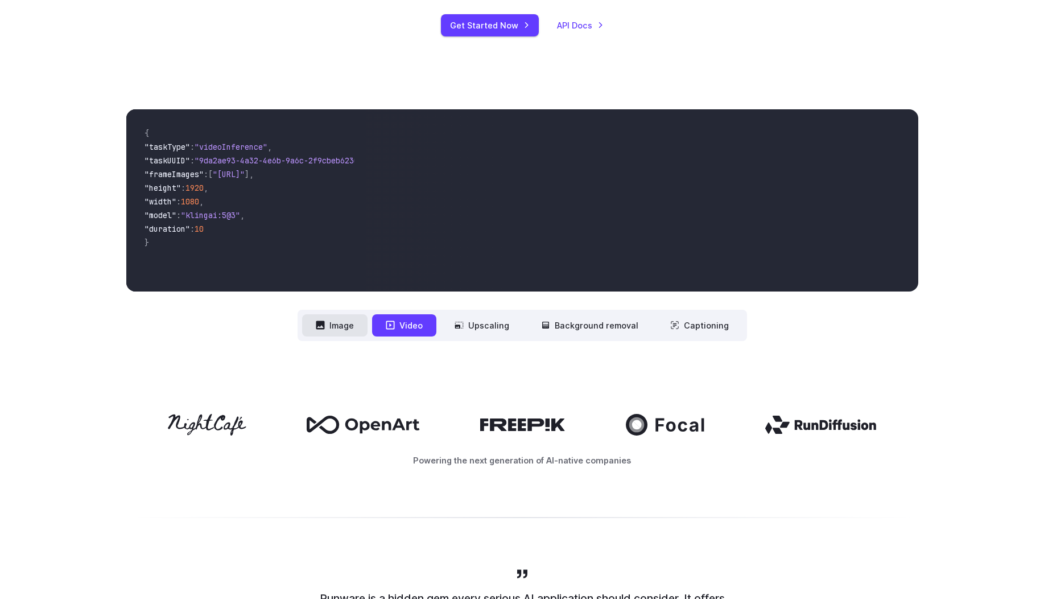
click at [339, 330] on button "Image" at bounding box center [334, 325] width 65 height 22
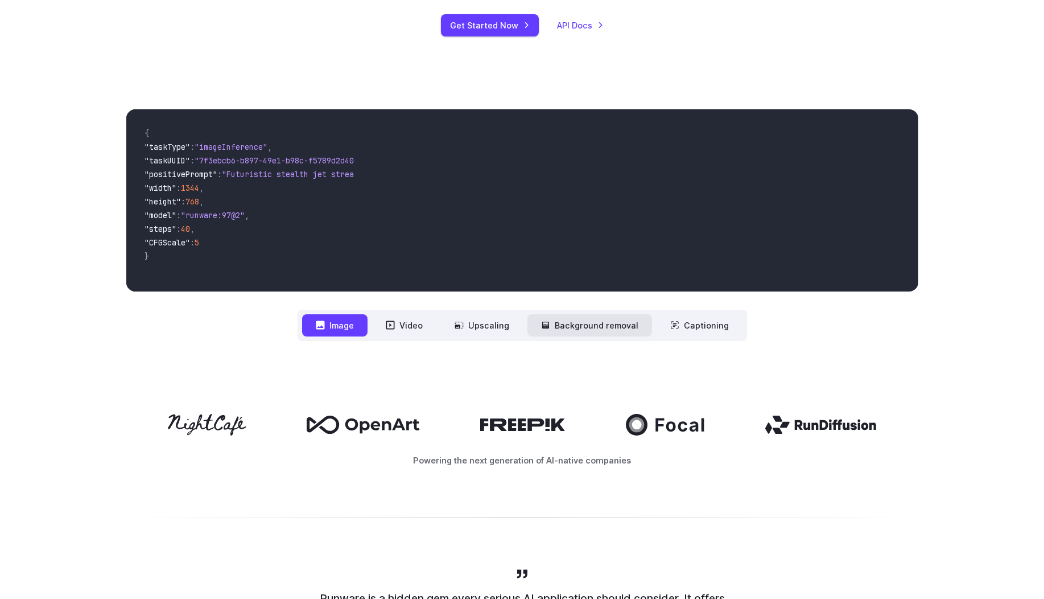
click at [599, 327] on button "Background removal" at bounding box center [590, 325] width 125 height 22
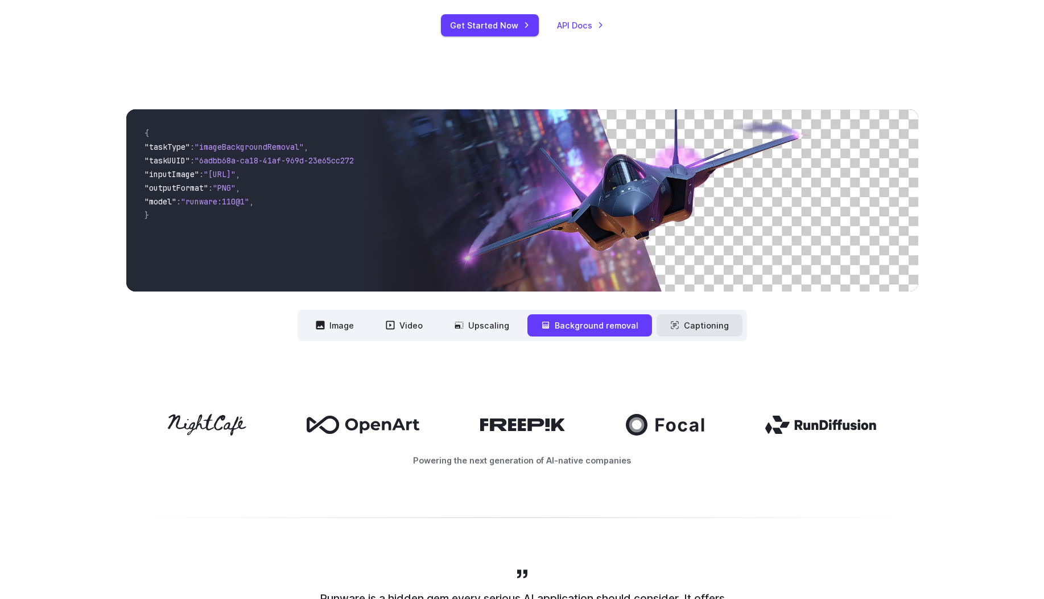
click at [702, 326] on button "Captioning" at bounding box center [700, 325] width 86 height 22
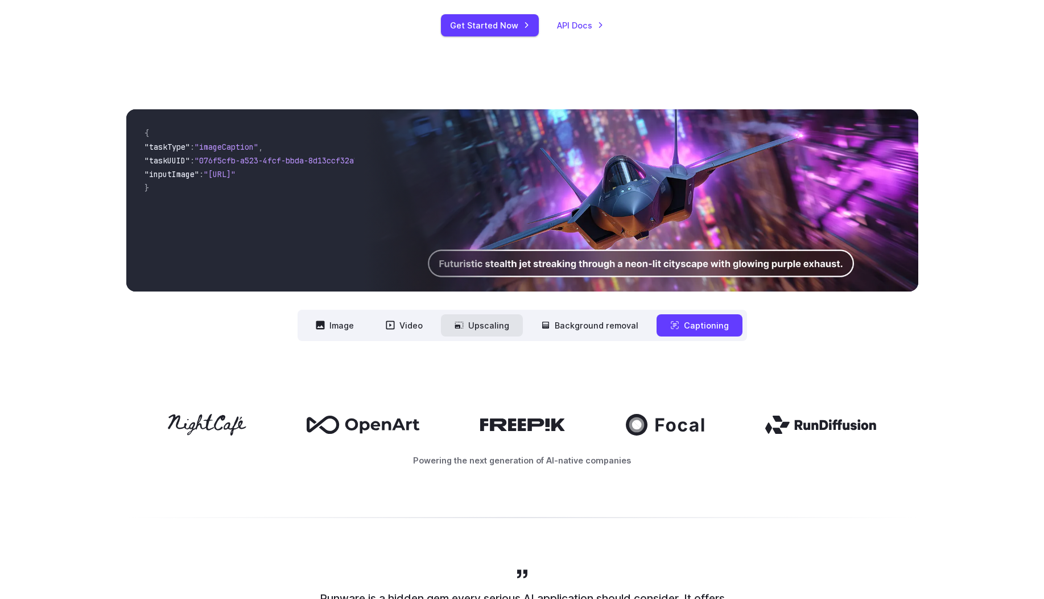
click at [496, 328] on button "Upscaling" at bounding box center [482, 325] width 82 height 22
